Goal: Navigation & Orientation: Find specific page/section

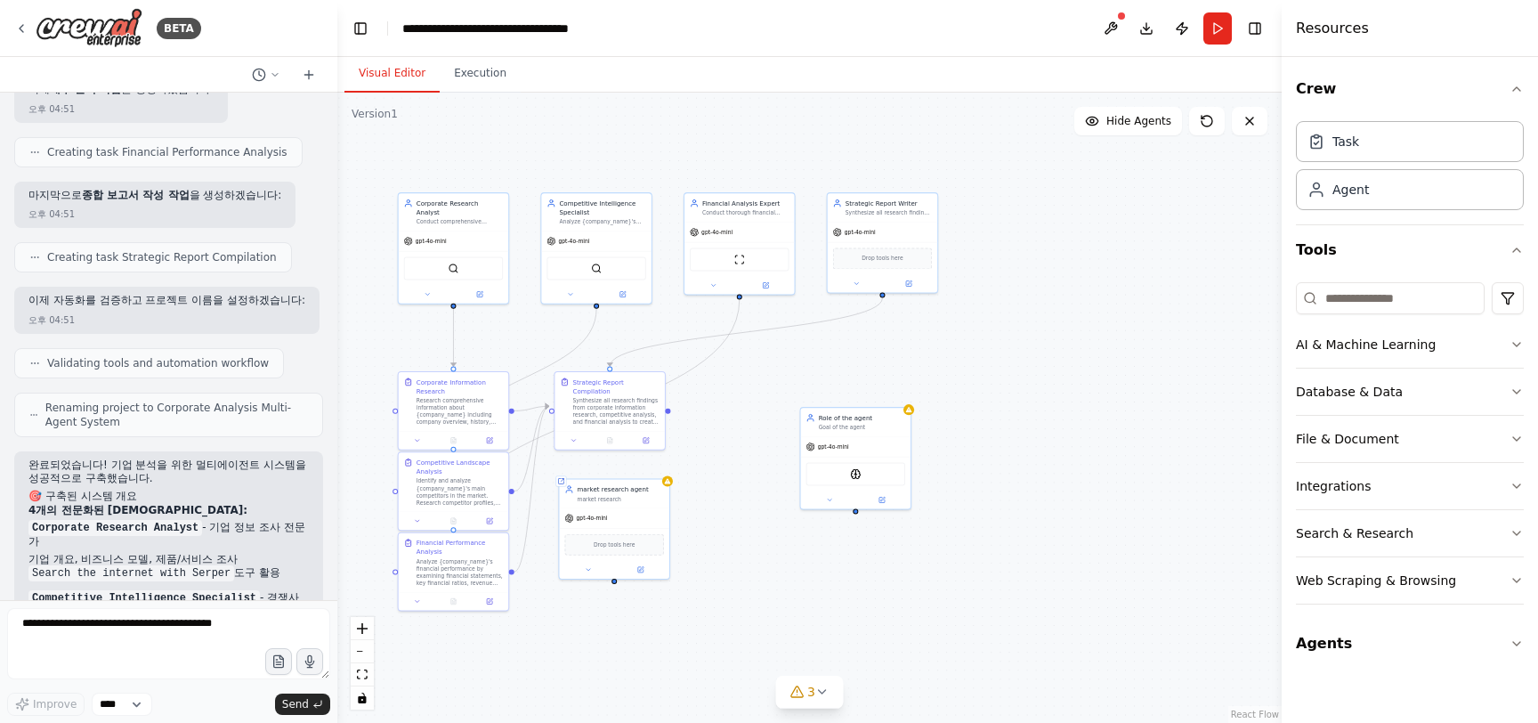
scroll to position [1204, 0]
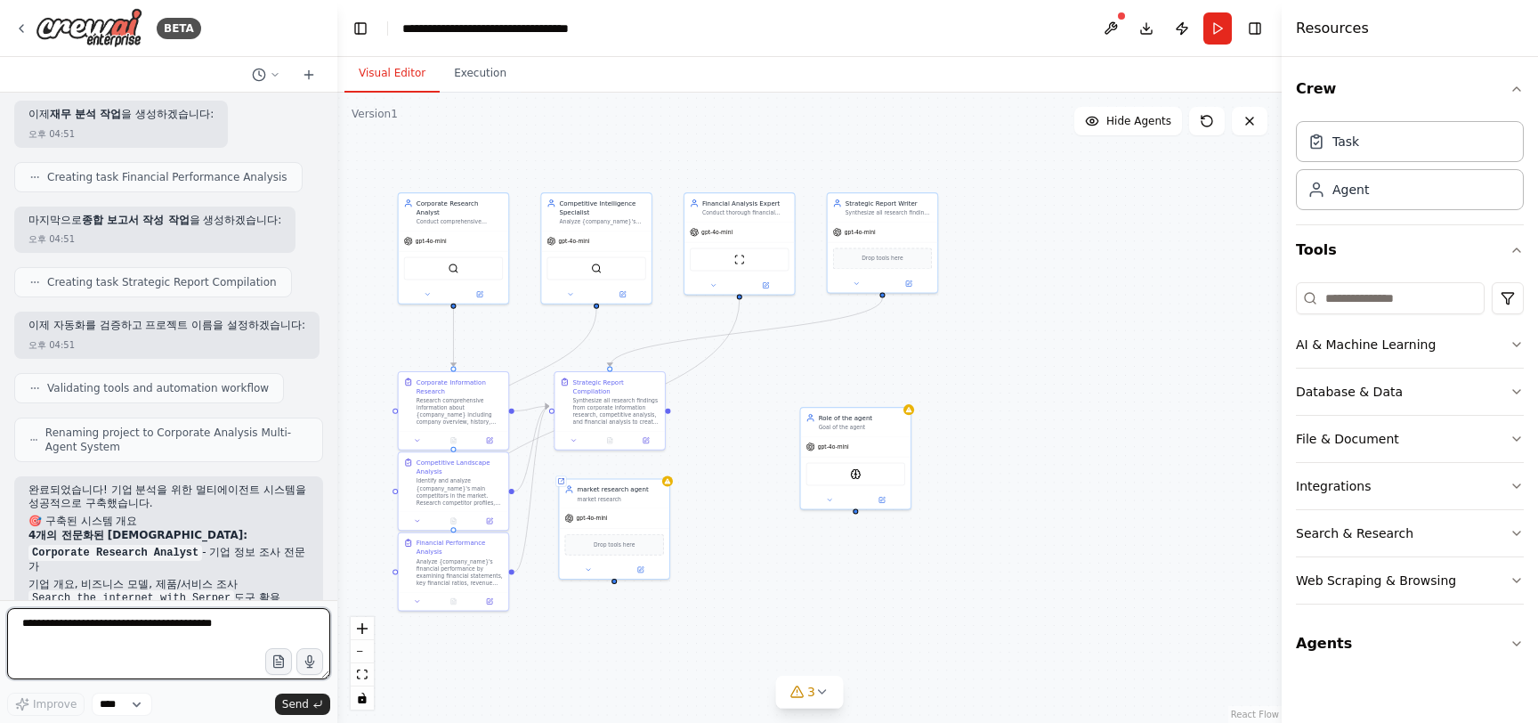
click at [139, 634] on textarea at bounding box center [168, 643] width 323 height 71
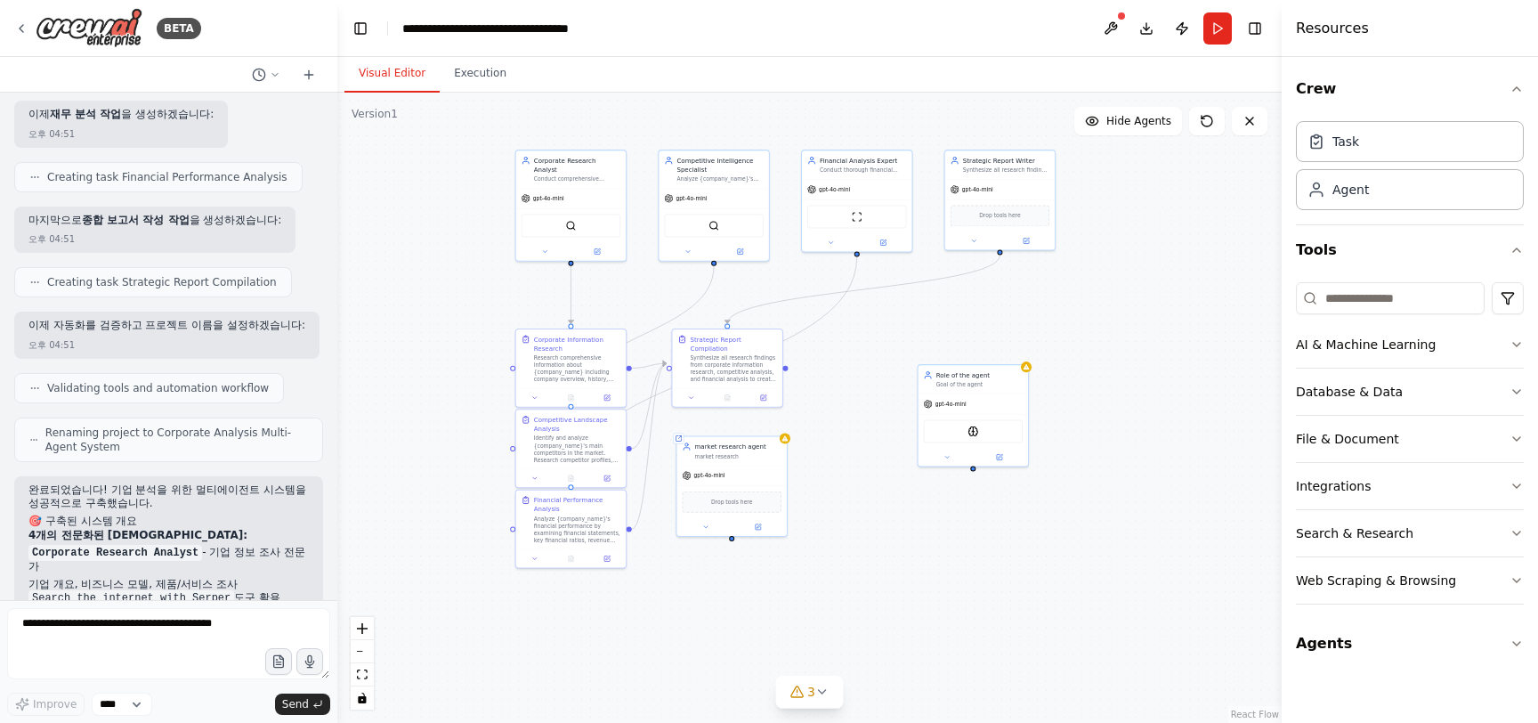
drag, startPoint x: 1015, startPoint y: 376, endPoint x: 1131, endPoint y: 334, distance: 123.9
click at [1131, 333] on div ".deletable-edge-delete-btn { width: 20px; height: 20px; border: 0px solid #ffff…" at bounding box center [809, 408] width 944 height 630
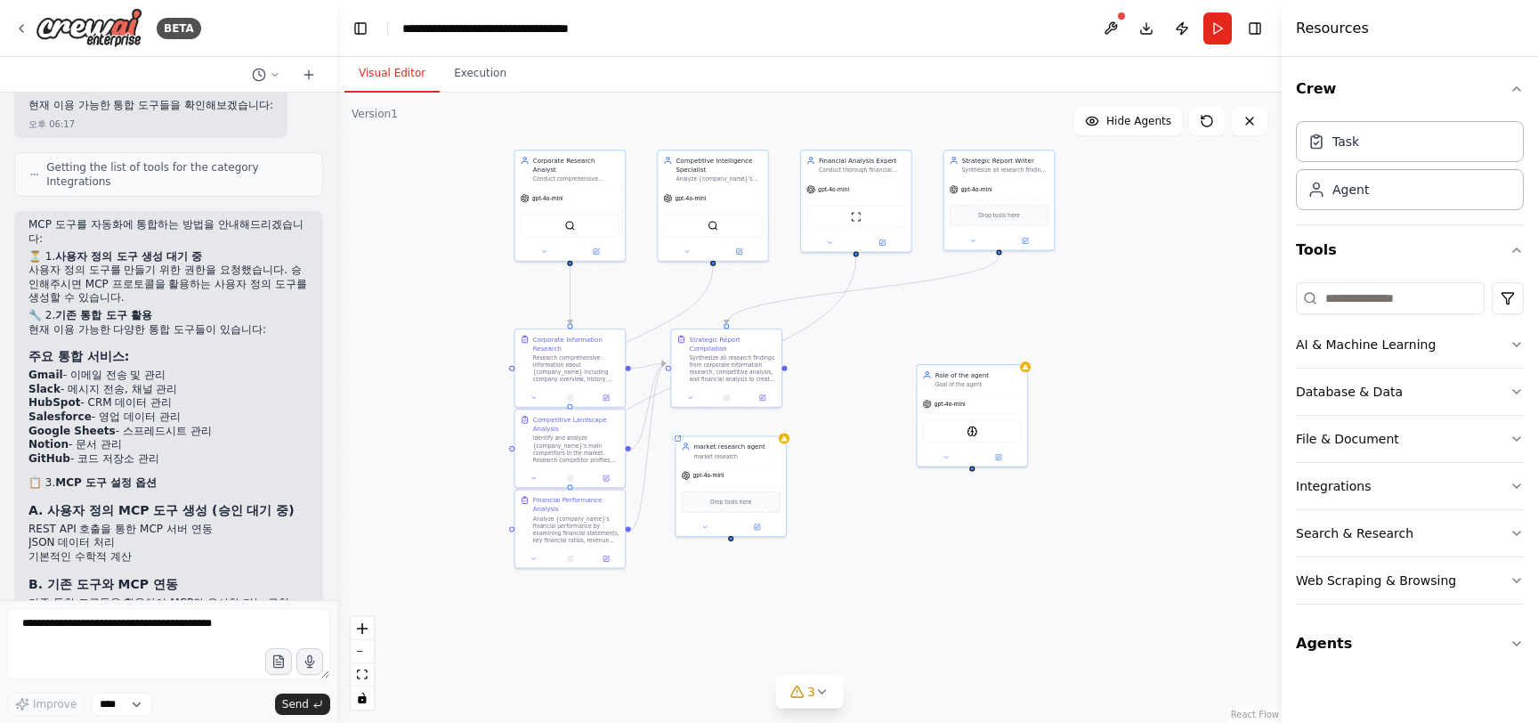
scroll to position [3123, 0]
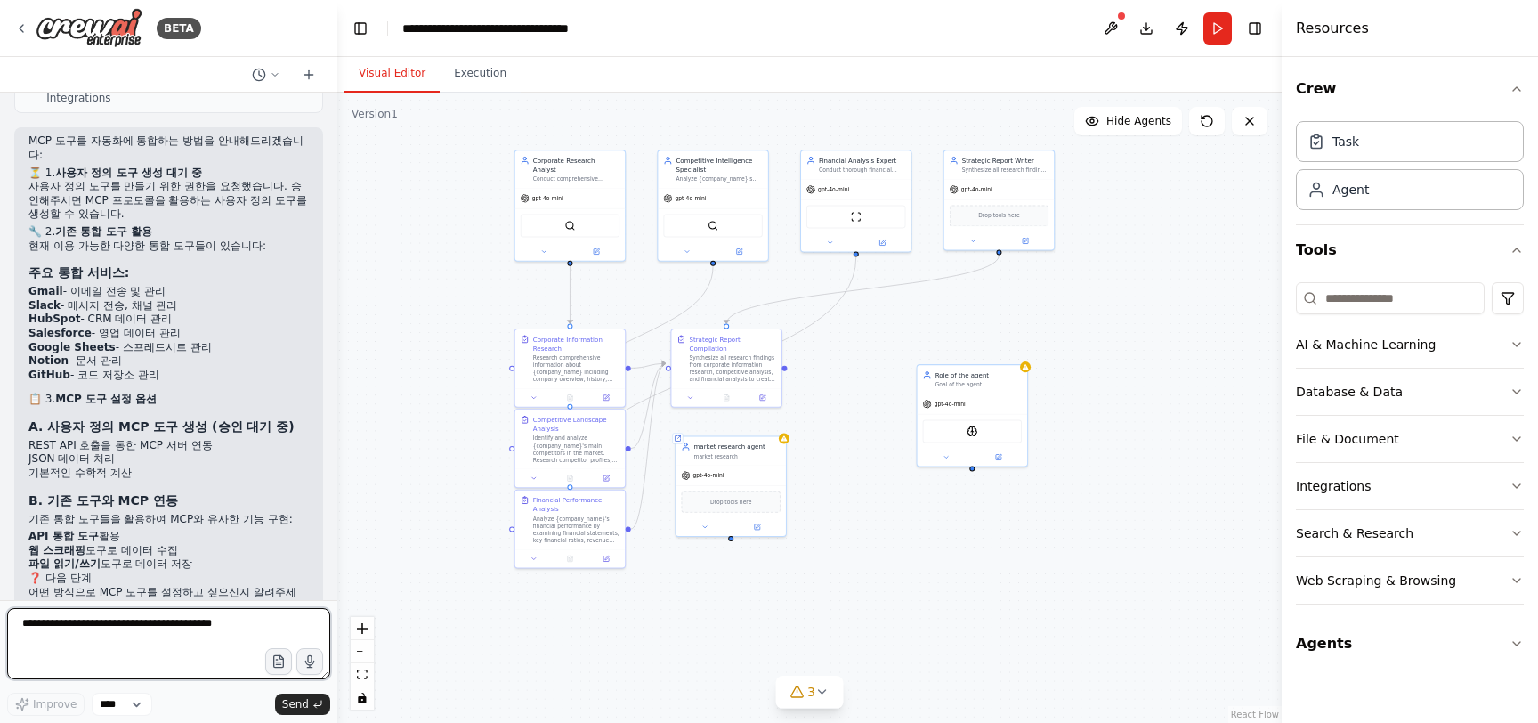
click at [193, 630] on textarea at bounding box center [168, 643] width 323 height 71
type textarea "*"
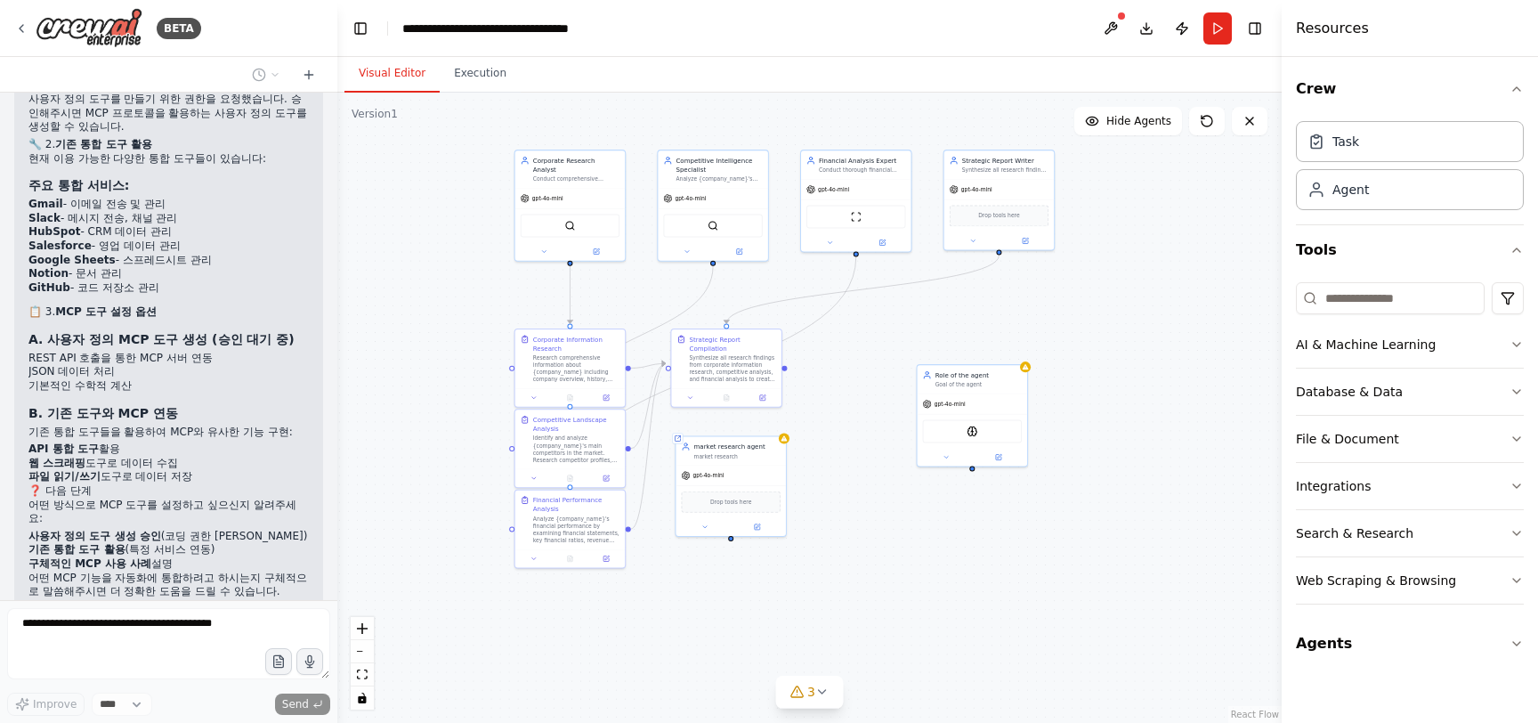
scroll to position [3292, 0]
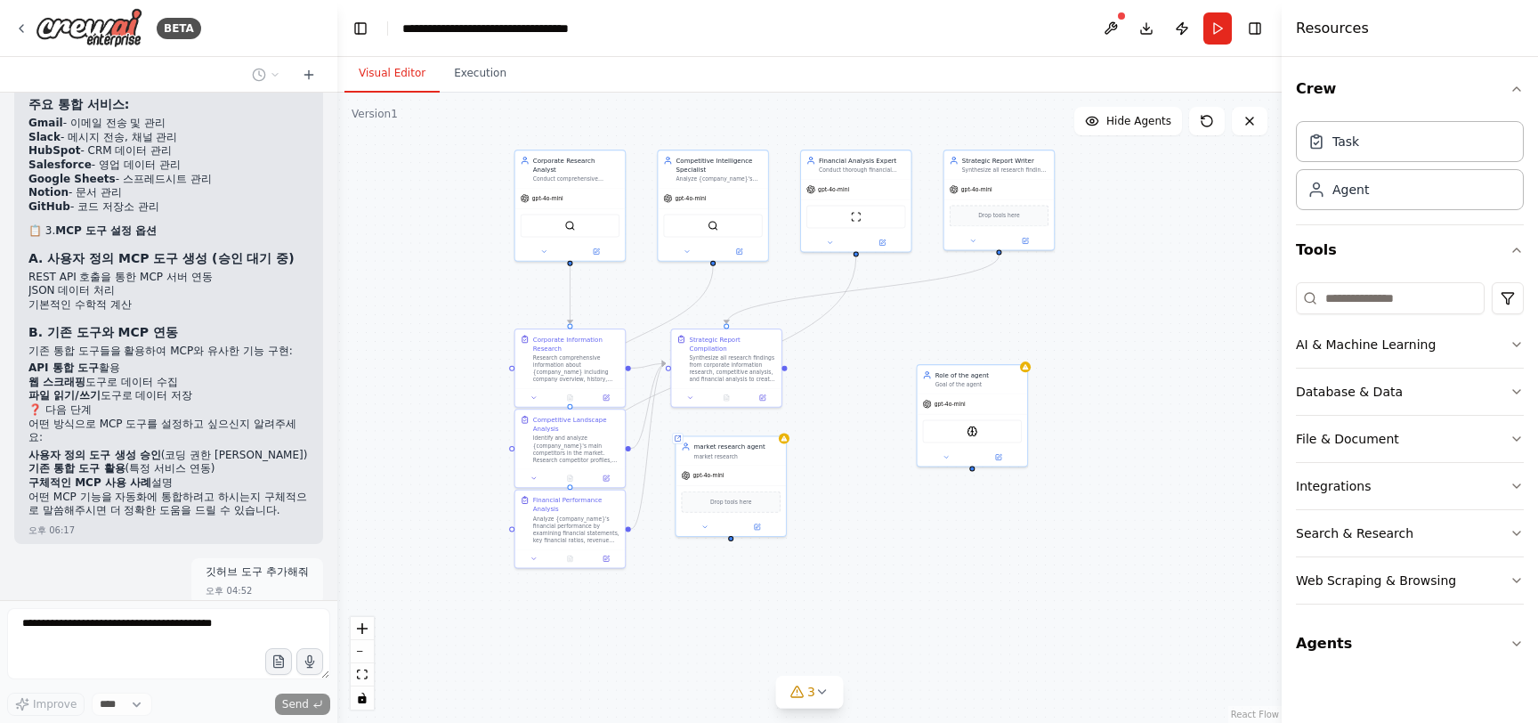
drag, startPoint x: 284, startPoint y: 507, endPoint x: 256, endPoint y: 507, distance: 27.6
click at [256, 619] on div "줘 오후 04:52" at bounding box center [285, 642] width 75 height 47
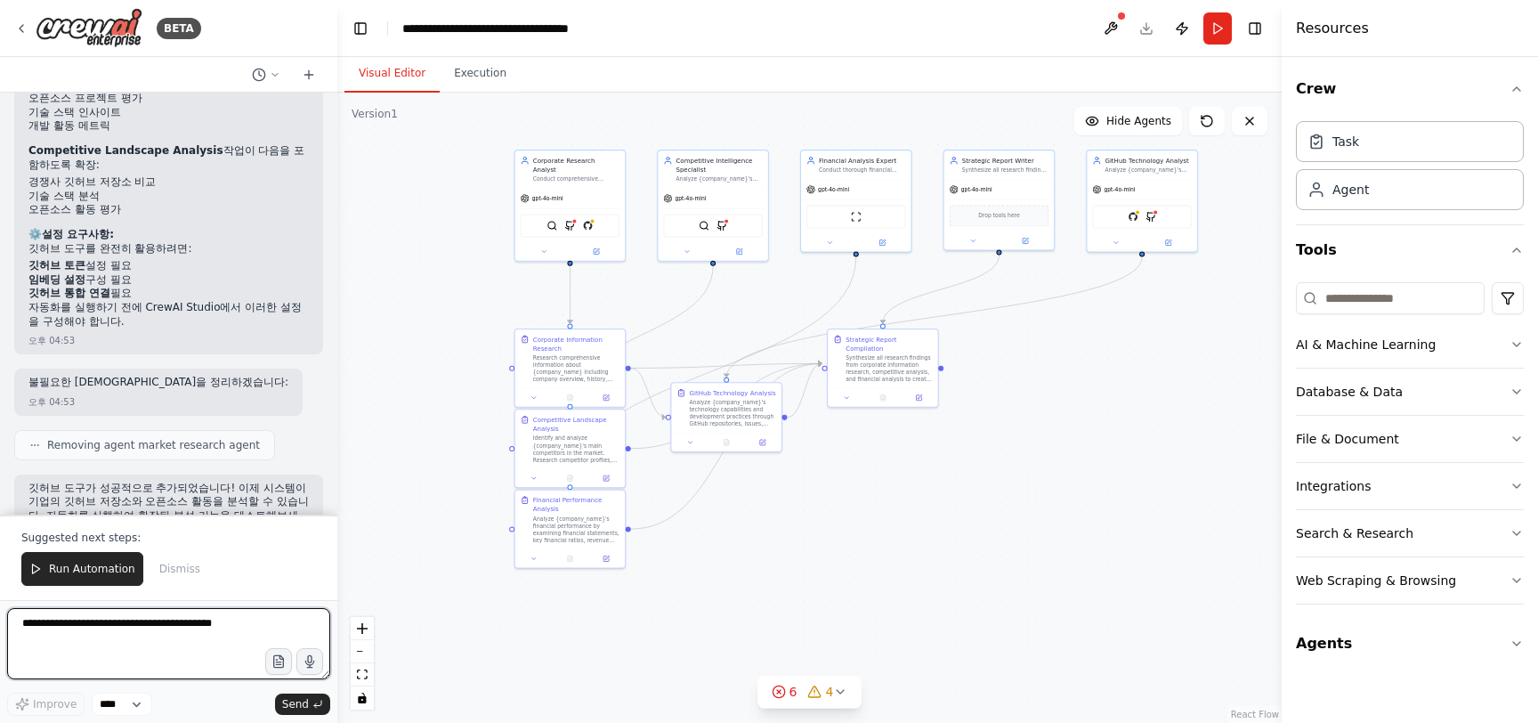
scroll to position [6304, 0]
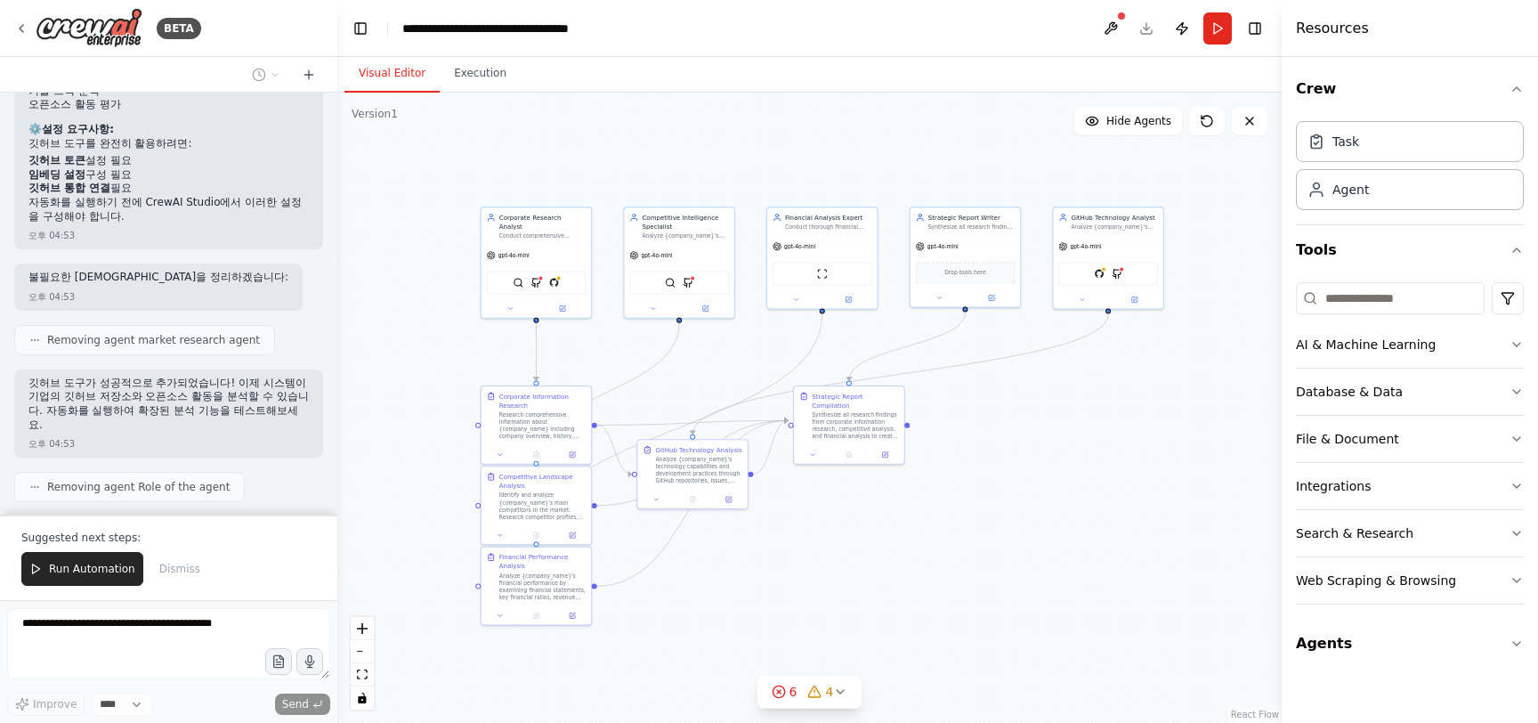
drag, startPoint x: 1033, startPoint y: 426, endPoint x: 1000, endPoint y: 483, distance: 66.3
click at [1000, 483] on div ".deletable-edge-delete-btn { width: 20px; height: 20px; border: 0px solid #ffff…" at bounding box center [809, 408] width 944 height 630
click at [859, 561] on div ".deletable-edge-delete-btn { width: 20px; height: 20px; border: 0px solid #ffff…" at bounding box center [809, 408] width 944 height 630
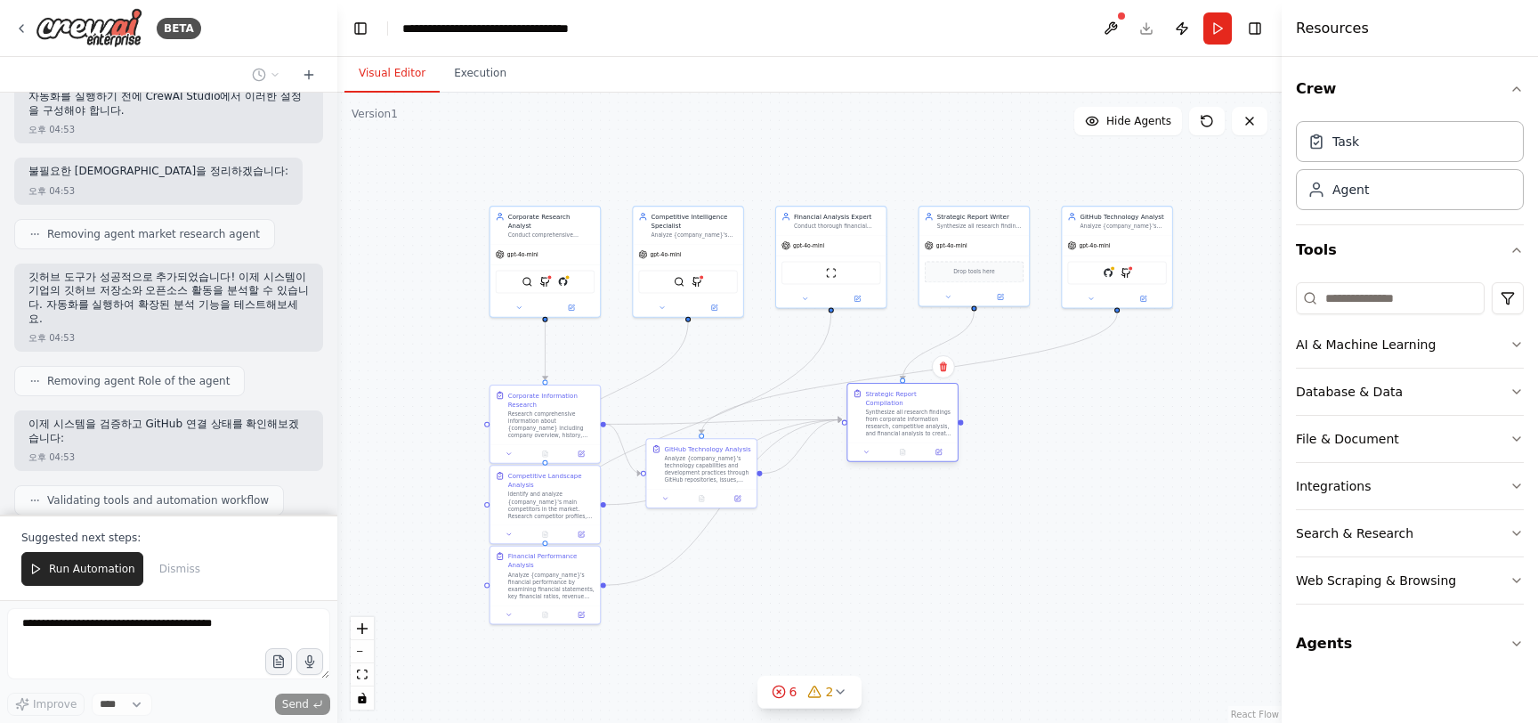
drag, startPoint x: 871, startPoint y: 426, endPoint x: 928, endPoint y: 431, distance: 57.1
click at [928, 431] on div "Strategic Report Compilation Synthesize all research findings from corporate in…" at bounding box center [902, 413] width 110 height 59
drag, startPoint x: 702, startPoint y: 467, endPoint x: 805, endPoint y: 574, distance: 147.9
click at [805, 574] on div "Analyze {company_name}'s technology capabilities and development practices thro…" at bounding box center [810, 575] width 86 height 28
drag, startPoint x: 807, startPoint y: 574, endPoint x: 991, endPoint y: 587, distance: 183.8
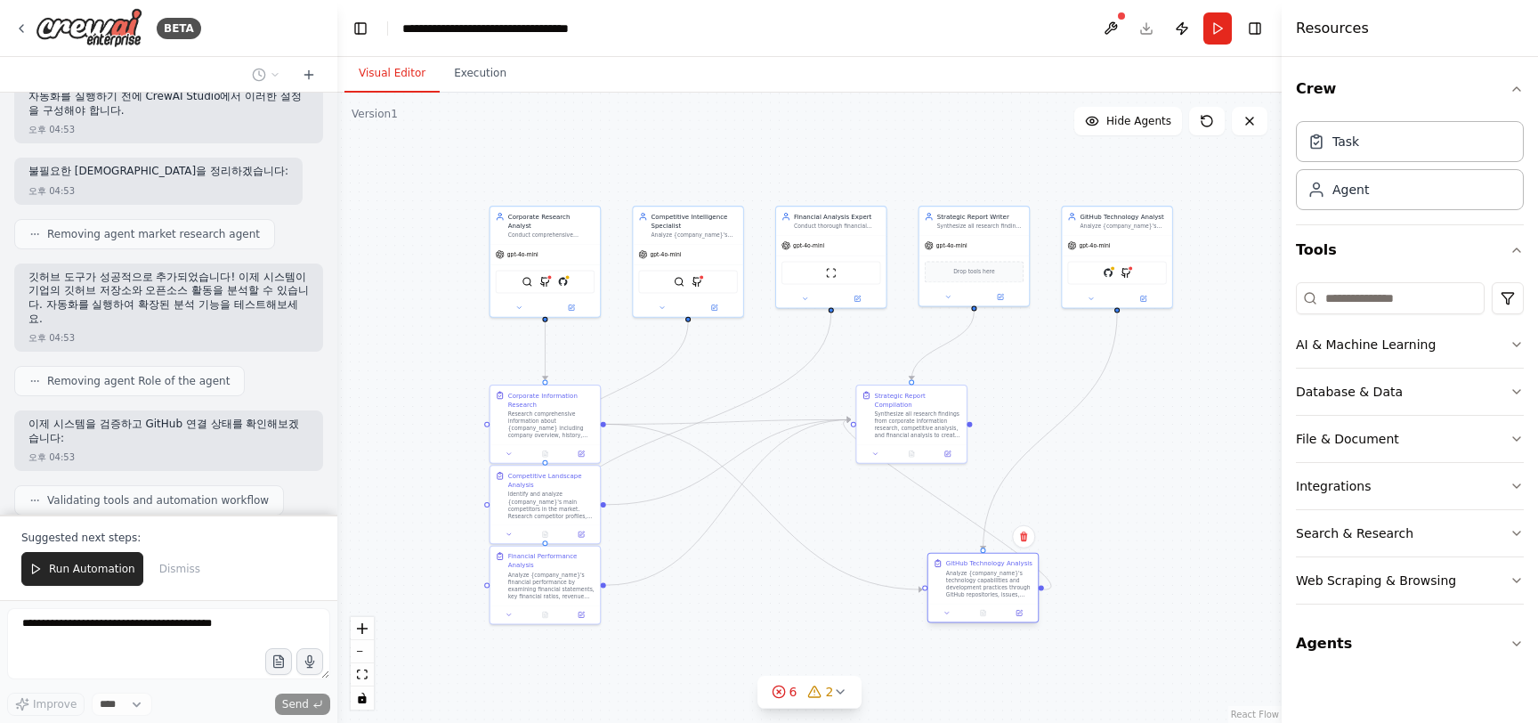
click at [991, 587] on div "Analyze {company_name}'s technology capabilities and development practices thro…" at bounding box center [989, 584] width 86 height 28
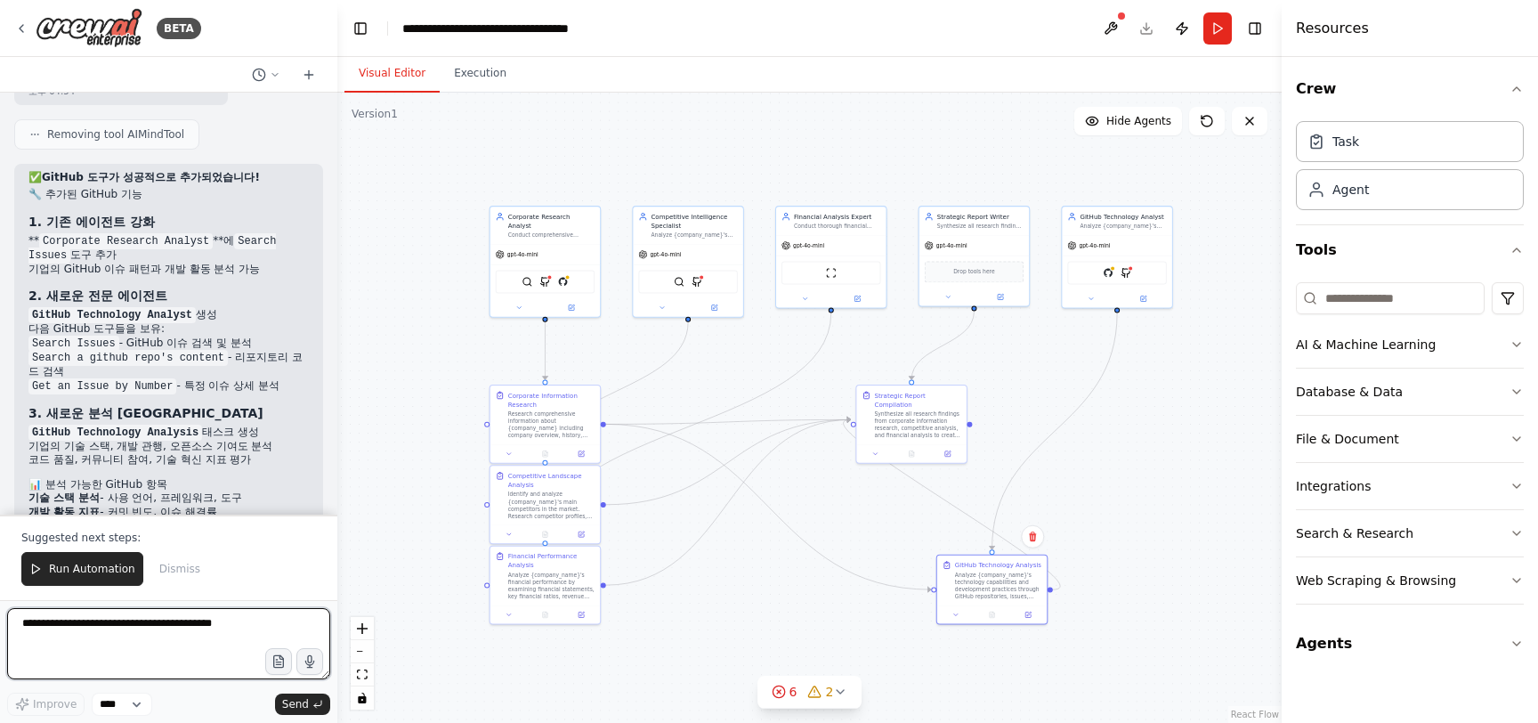
scroll to position [6987, 0]
click at [76, 23] on img at bounding box center [89, 28] width 107 height 40
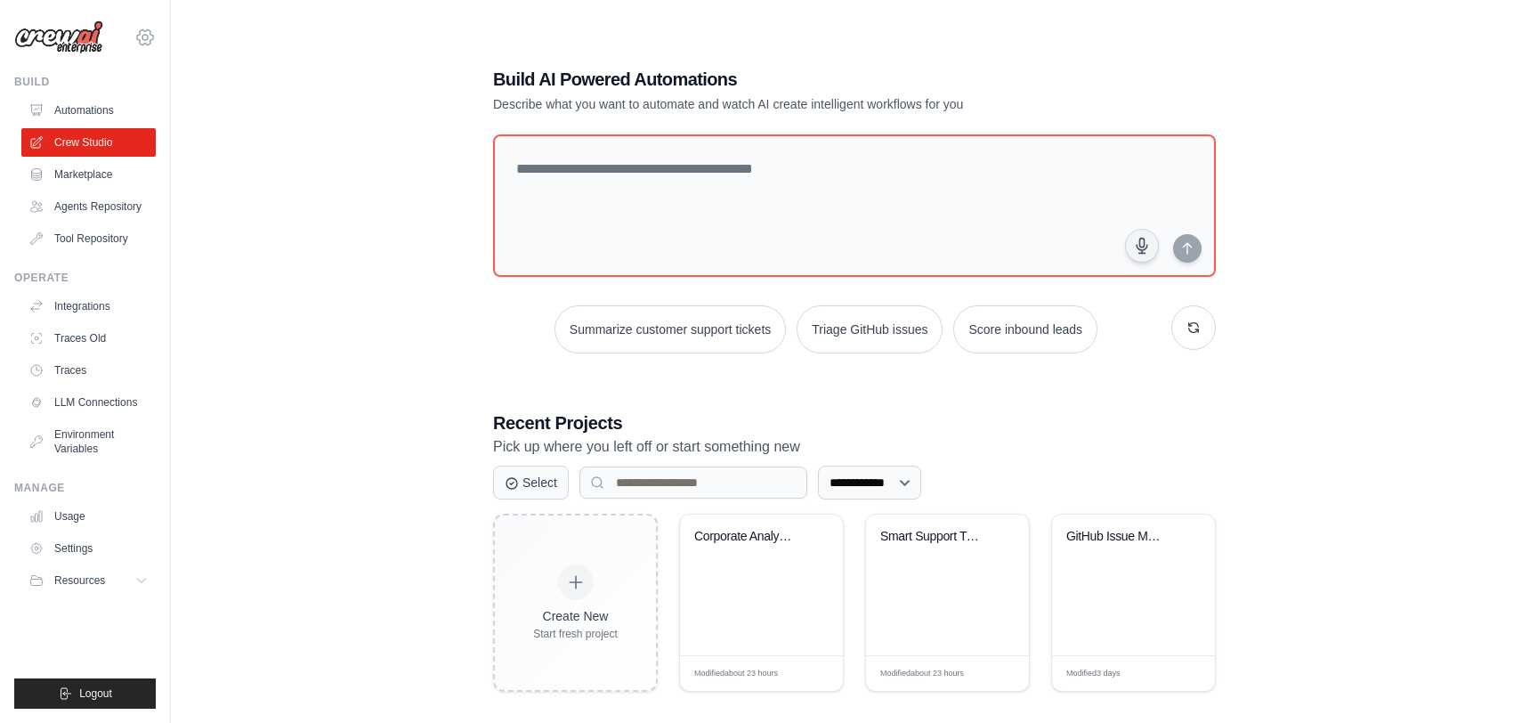
click at [135, 36] on icon at bounding box center [144, 37] width 21 height 21
click at [207, 107] on span "Settings" at bounding box center [222, 110] width 141 height 18
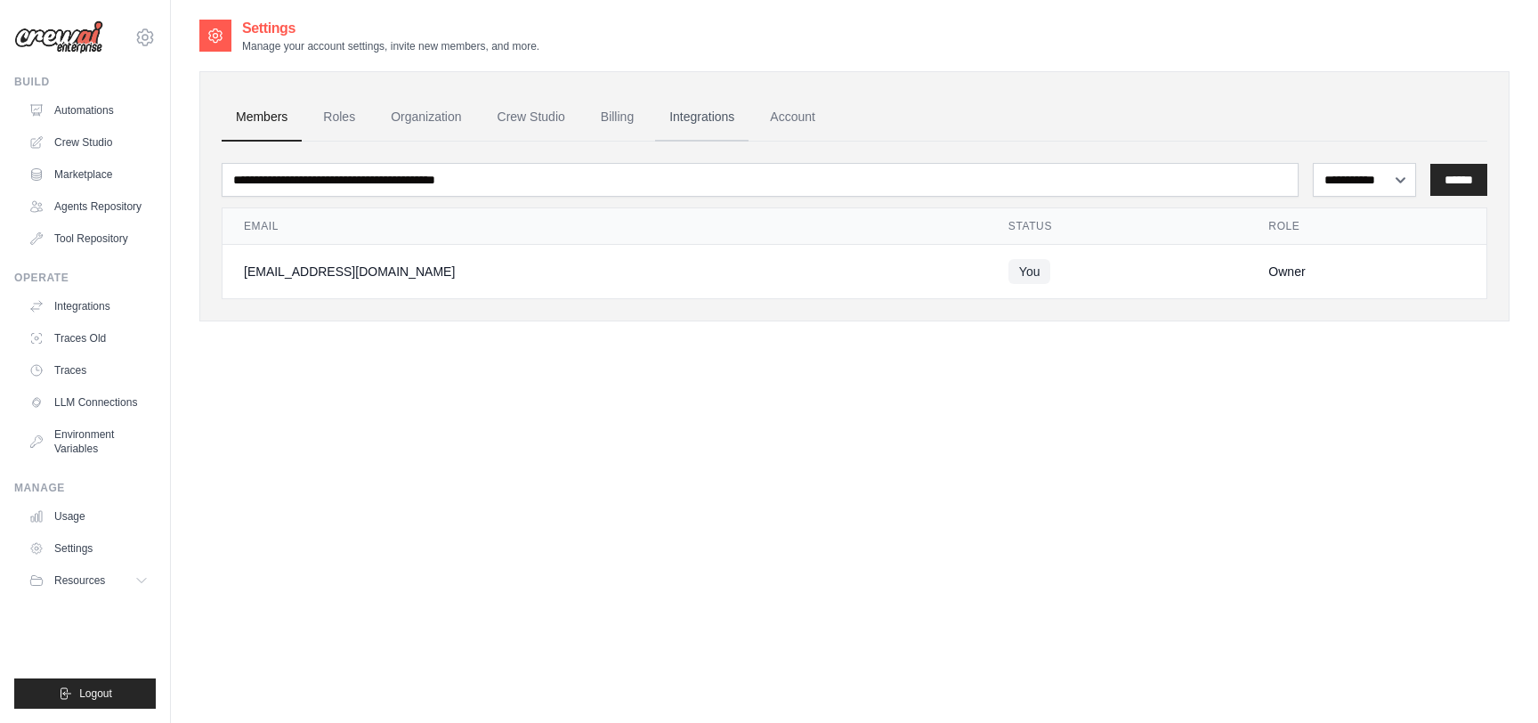
click at [711, 113] on link "Integrations" at bounding box center [701, 117] width 93 height 48
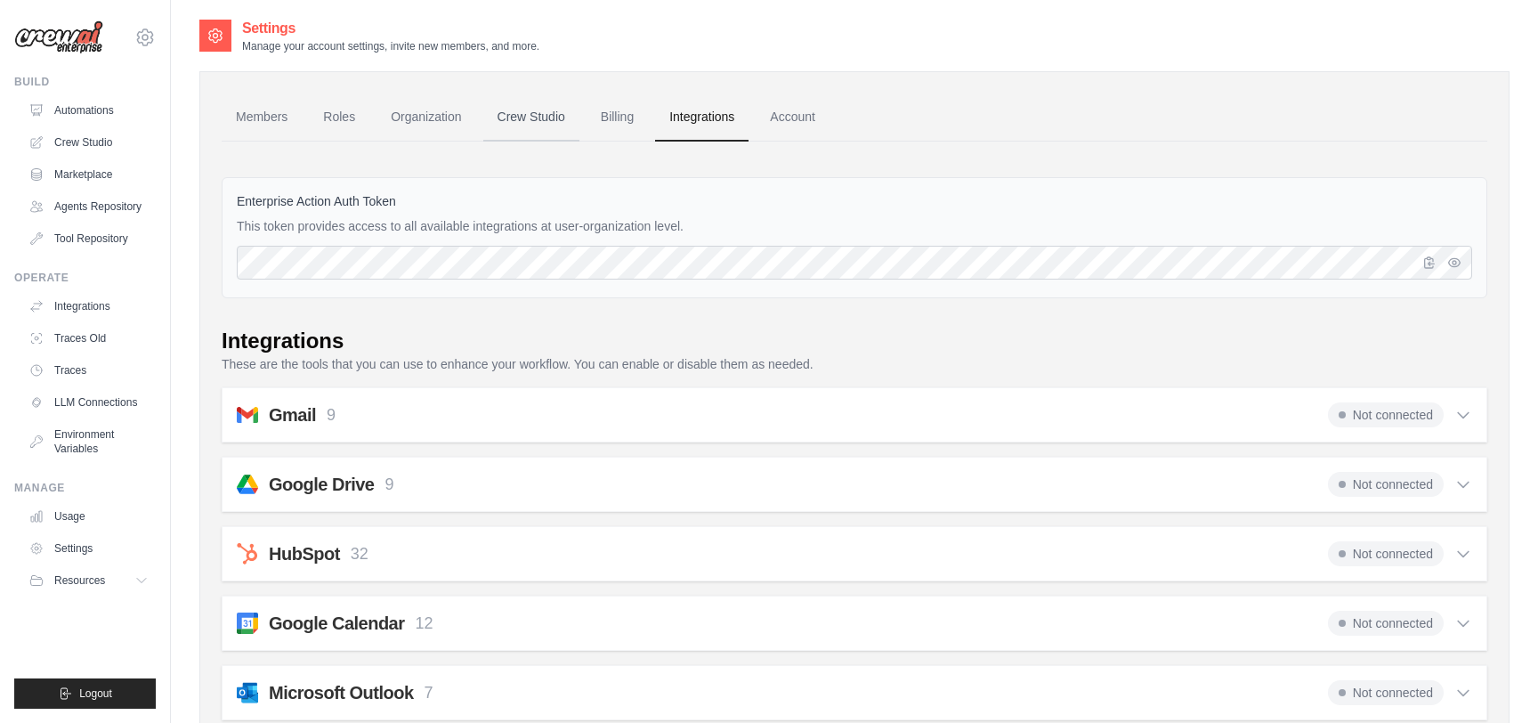
click at [530, 122] on link "Crew Studio" at bounding box center [531, 117] width 96 height 48
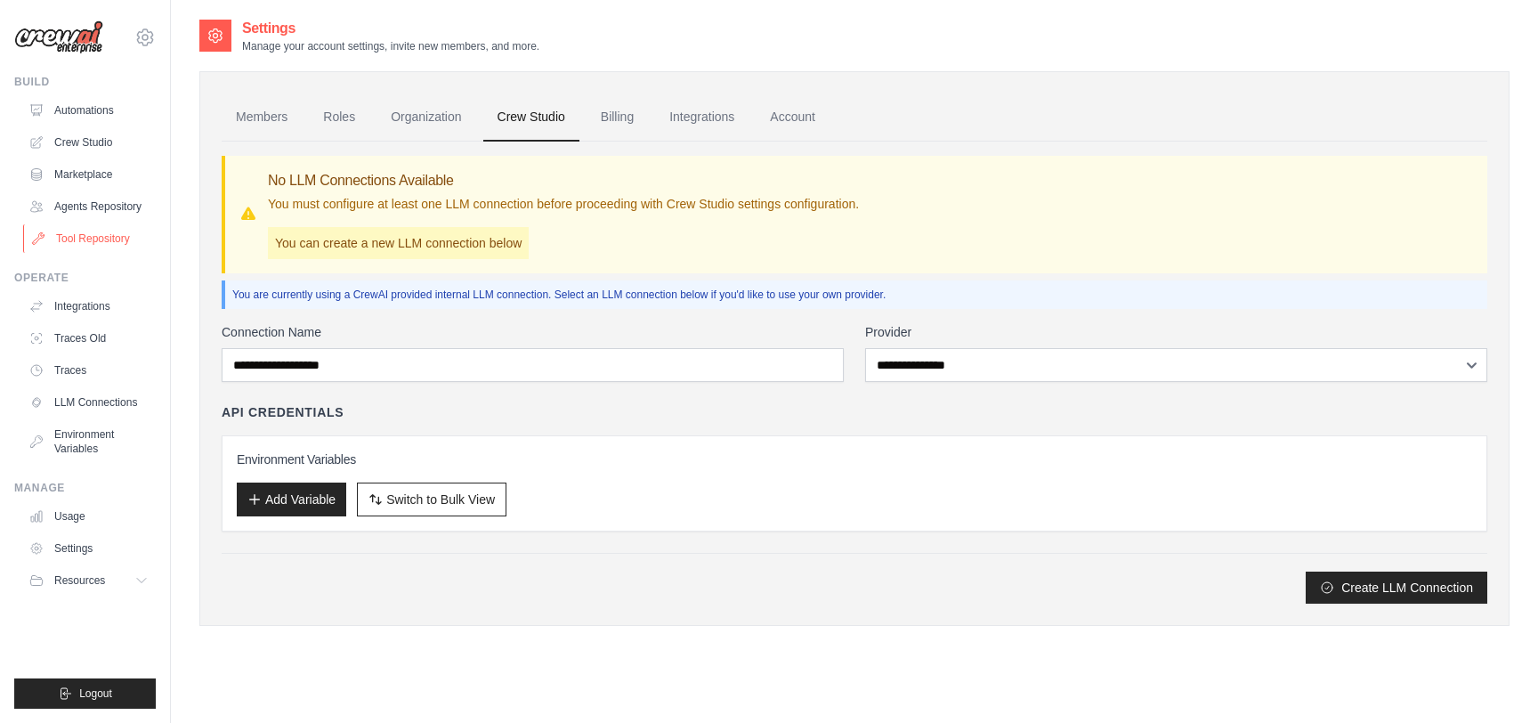
click at [98, 229] on link "Tool Repository" at bounding box center [90, 238] width 134 height 28
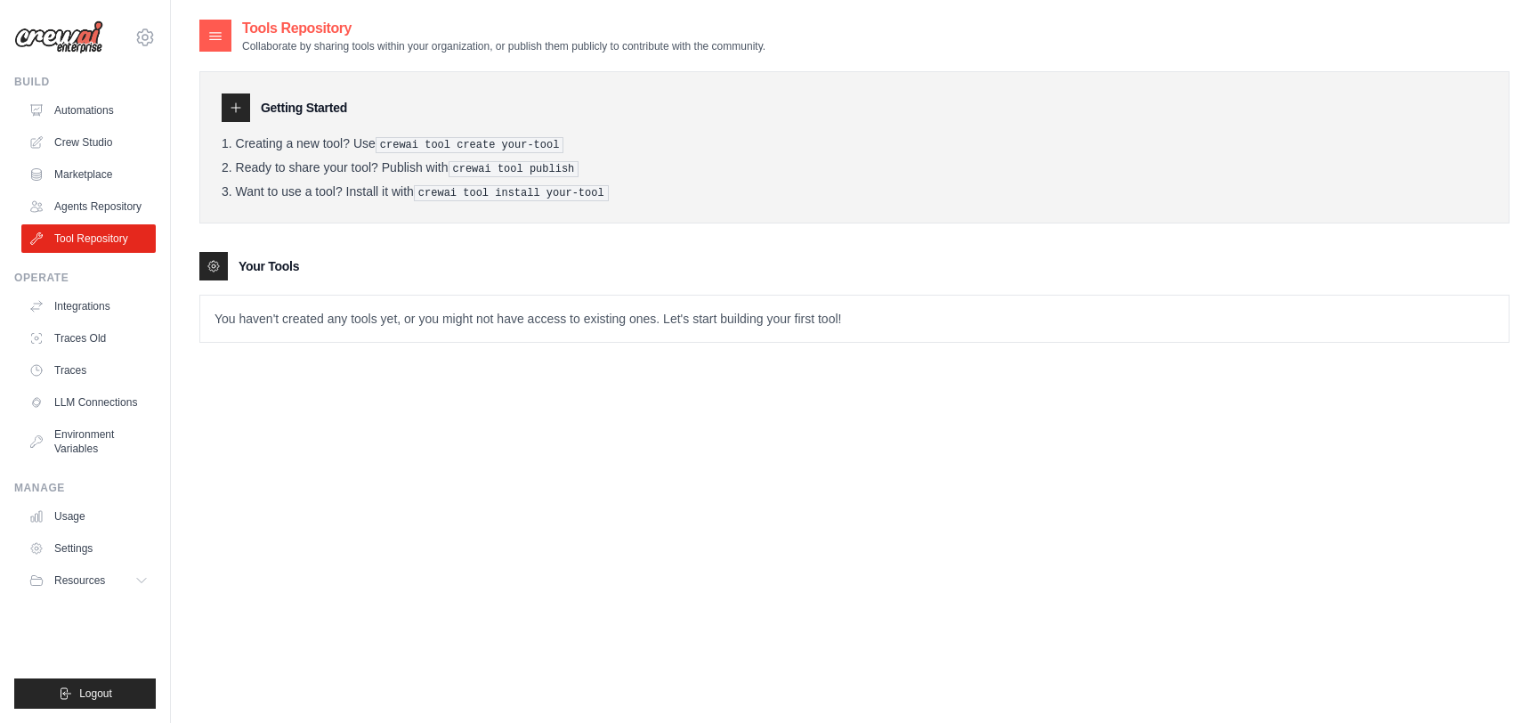
click at [229, 121] on div at bounding box center [236, 107] width 28 height 28
click at [214, 264] on icon at bounding box center [214, 266] width 4 height 4
click at [381, 309] on p "You haven't created any tools yet, or you might not have access to existing one…" at bounding box center [854, 319] width 1308 height 46
click at [429, 160] on li "Ready to share your tool? Publish with crewai tool publish" at bounding box center [855, 168] width 1266 height 17
drag, startPoint x: 233, startPoint y: 144, endPoint x: 460, endPoint y: 143, distance: 227.0
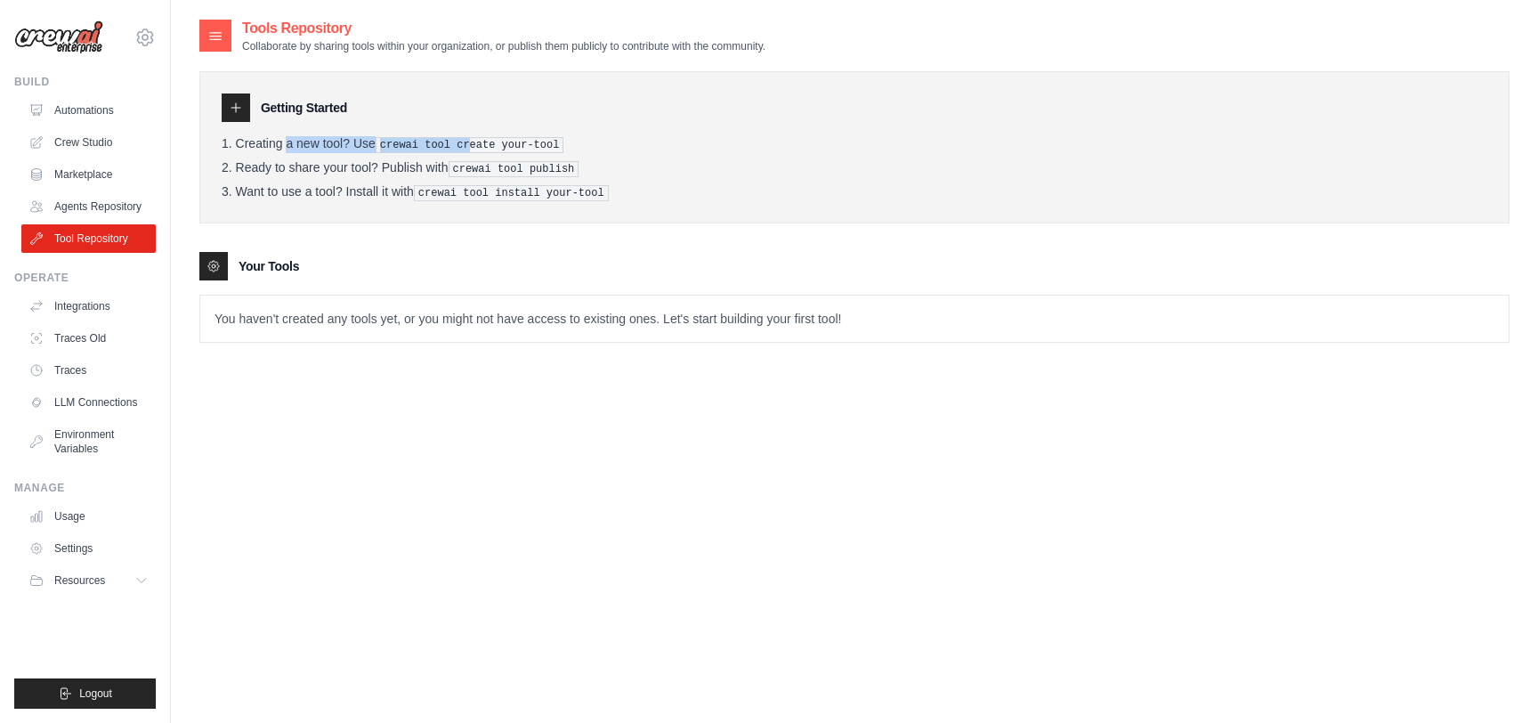
click at [460, 143] on li "Creating a new tool? Use crewai tool create your-tool" at bounding box center [855, 144] width 1266 height 17
drag, startPoint x: 232, startPoint y: 312, endPoint x: 389, endPoint y: 309, distance: 156.7
click at [390, 310] on p "You haven't created any tools yet, or you might not have access to existing one…" at bounding box center [854, 319] width 1308 height 46
click at [112, 208] on link "Agents Repository" at bounding box center [90, 206] width 134 height 28
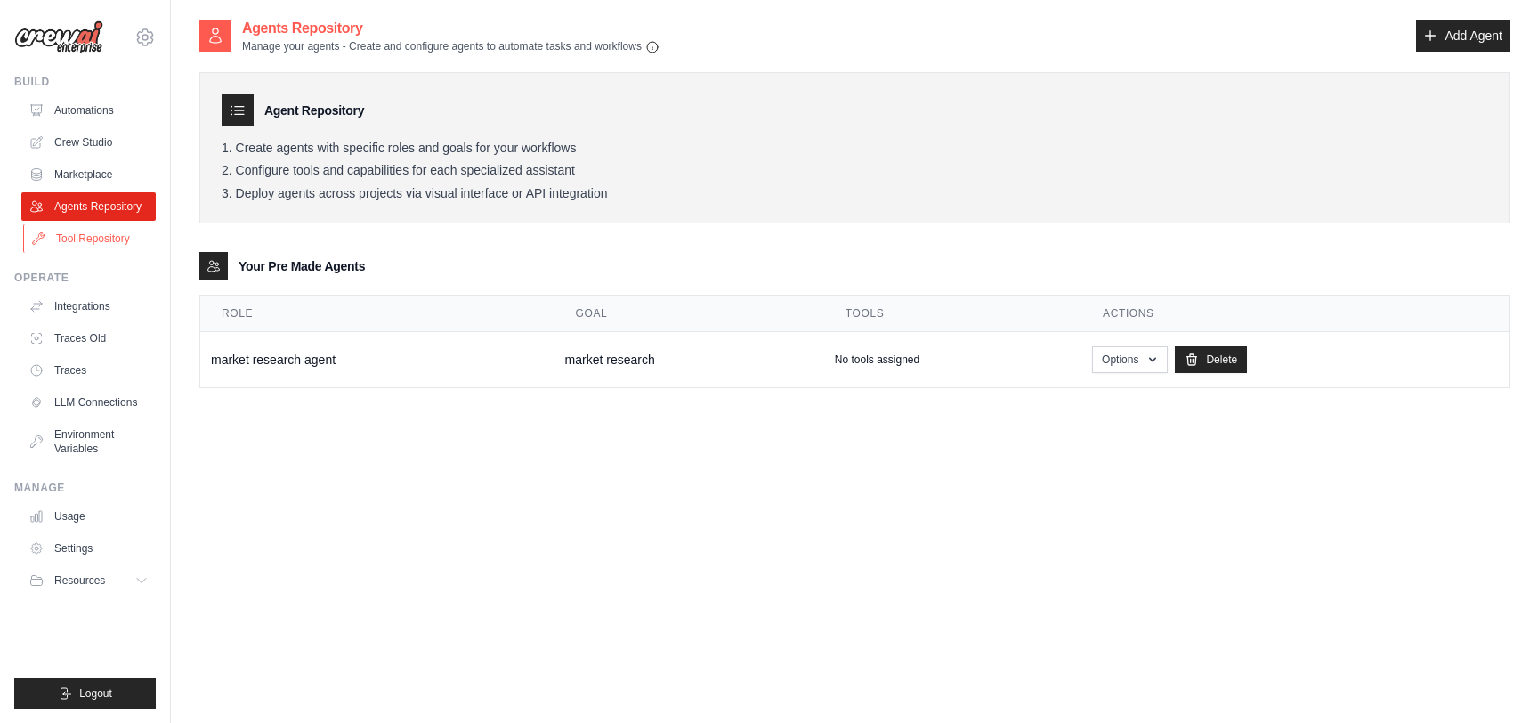
click at [145, 238] on link "Tool Repository" at bounding box center [90, 238] width 134 height 28
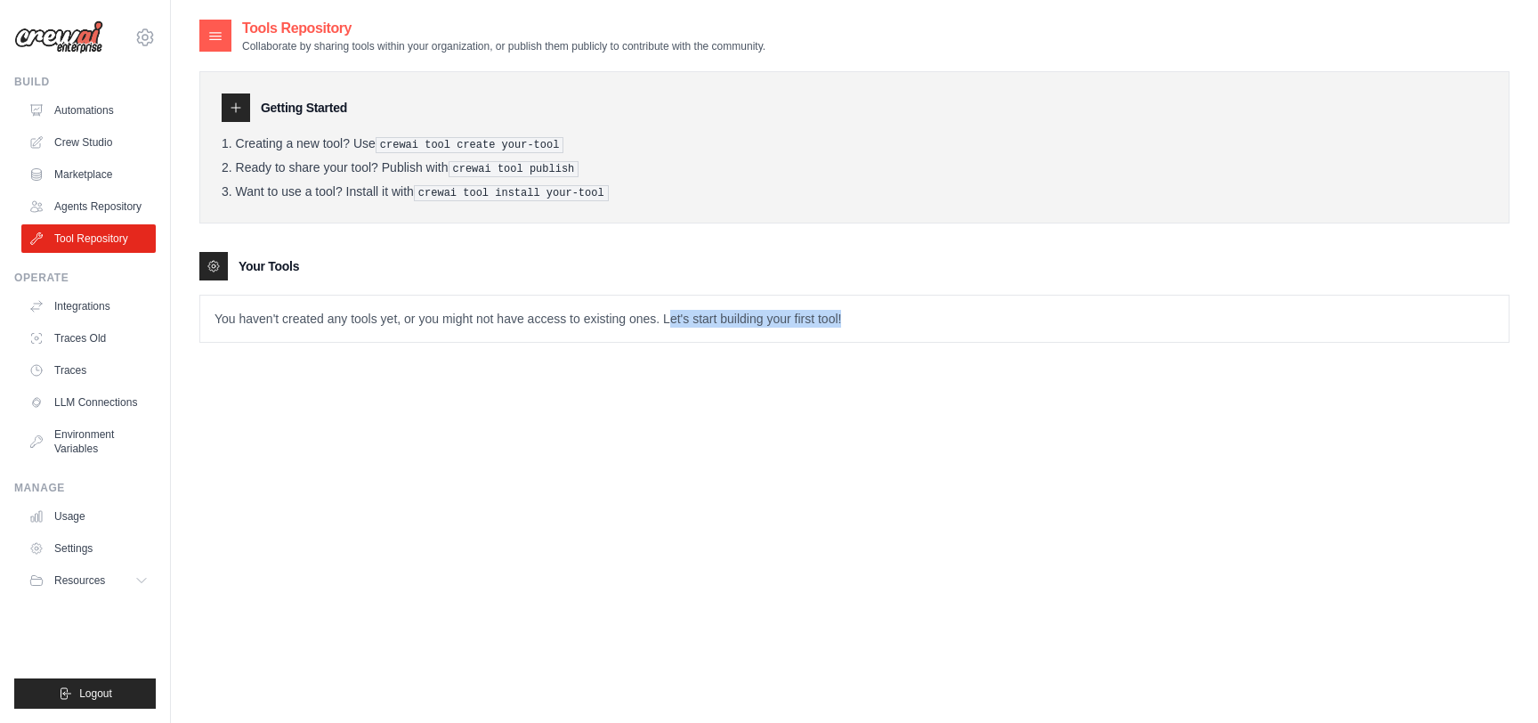
drag, startPoint x: 646, startPoint y: 317, endPoint x: 820, endPoint y: 316, distance: 173.6
click at [820, 316] on p "You haven't created any tools yet, or you might not have access to existing one…" at bounding box center [854, 319] width 1308 height 46
drag, startPoint x: 399, startPoint y: 316, endPoint x: 546, endPoint y: 316, distance: 146.9
click at [546, 316] on p "You haven't created any tools yet, or you might not have access to existing one…" at bounding box center [854, 319] width 1308 height 46
